Goal: Information Seeking & Learning: Learn about a topic

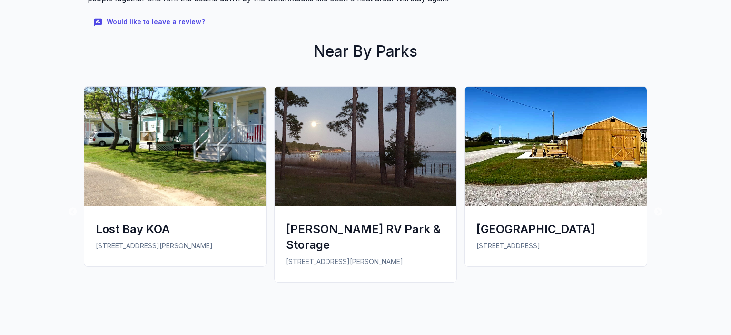
scroll to position [1257, 0]
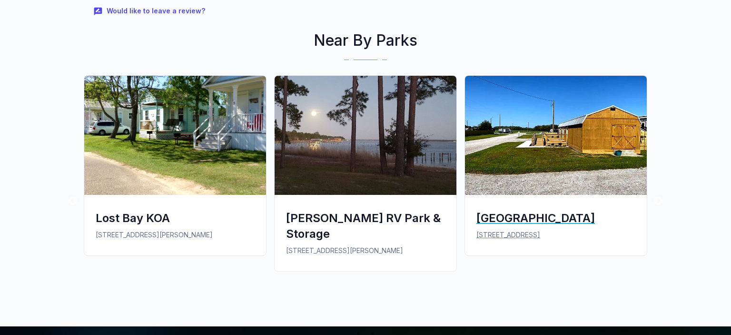
click at [593, 108] on img at bounding box center [556, 135] width 182 height 119
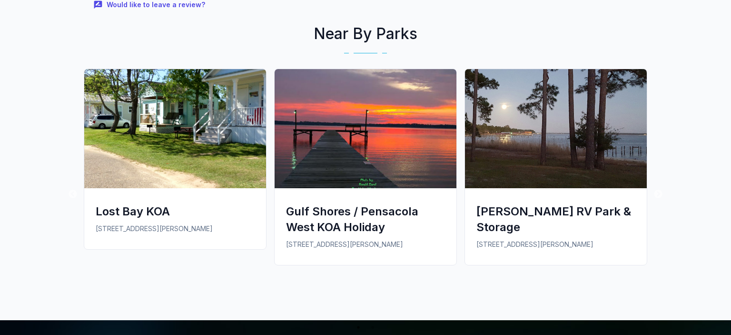
scroll to position [804, 0]
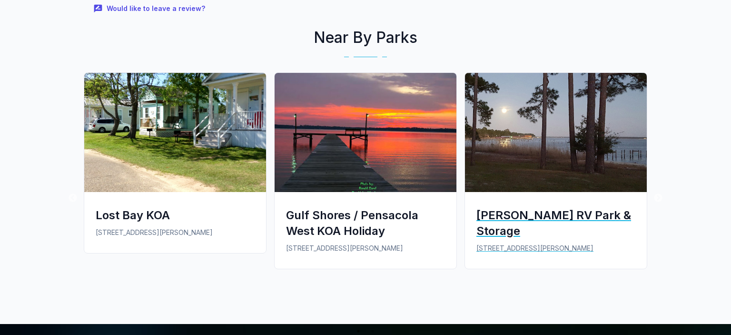
click at [587, 124] on img at bounding box center [556, 132] width 182 height 119
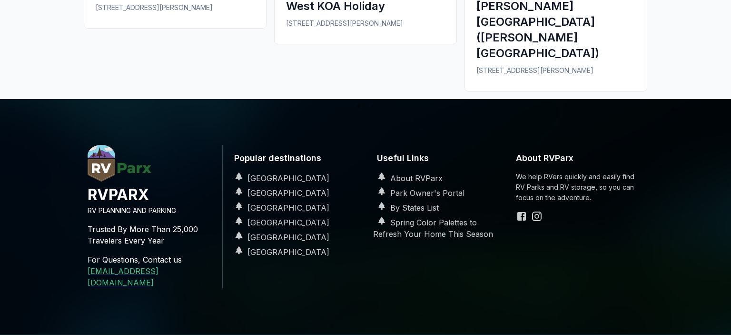
scroll to position [838, 0]
